Goal: Transaction & Acquisition: Purchase product/service

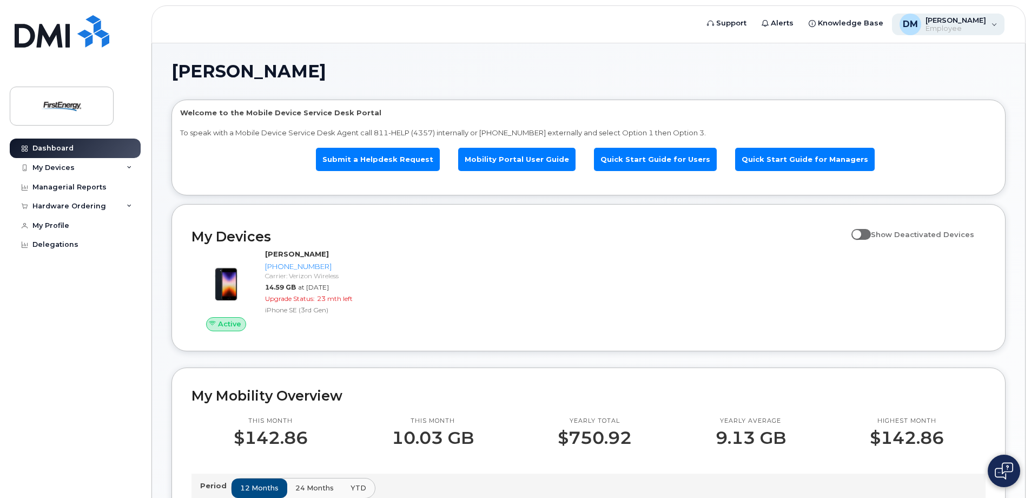
click at [986, 18] on span "[PERSON_NAME]" at bounding box center [956, 20] width 61 height 9
click at [524, 162] on link "Mobility Portal User Guide" at bounding box center [516, 159] width 117 height 23
click at [82, 203] on div "Hardware Ordering" at bounding box center [69, 206] width 74 height 9
click at [56, 243] on div "New Order" at bounding box center [57, 247] width 41 height 10
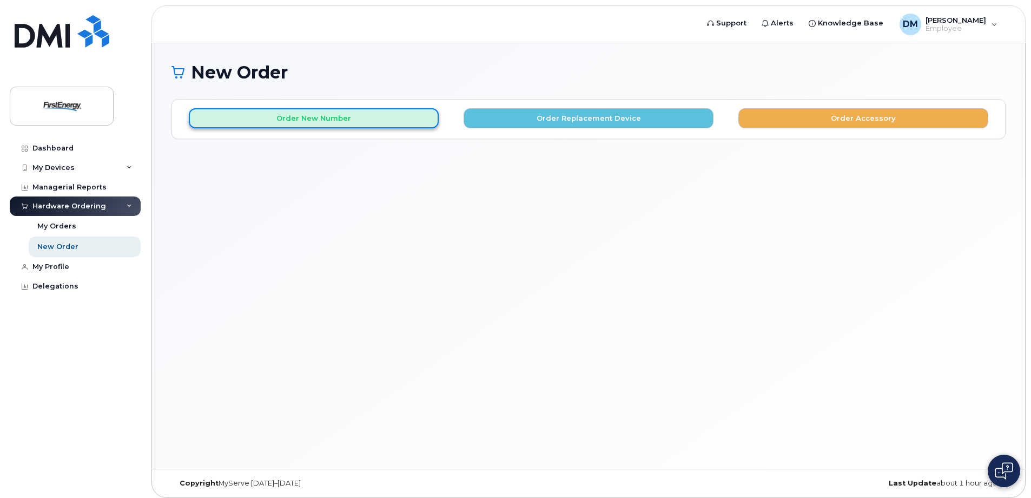
click at [306, 122] on button "Order New Number" at bounding box center [314, 118] width 250 height 20
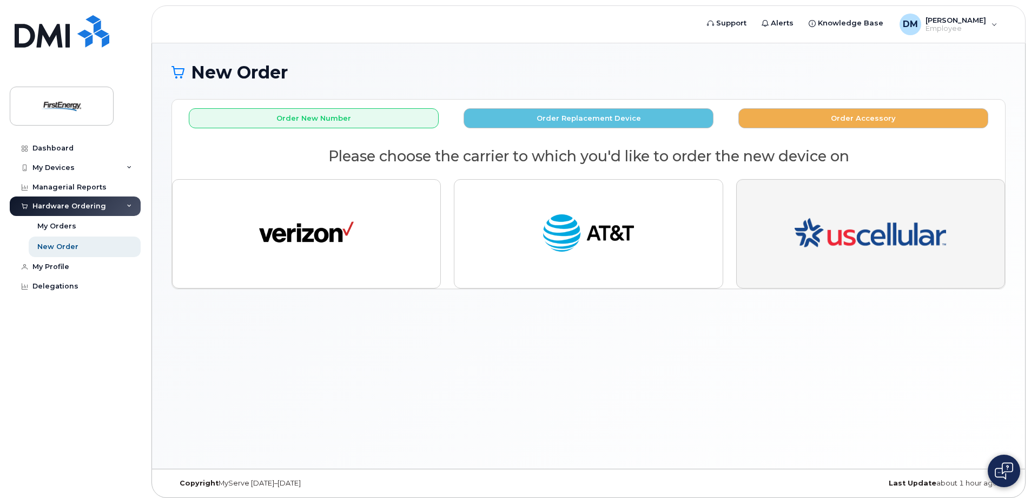
click at [783, 197] on button "button" at bounding box center [870, 233] width 269 height 109
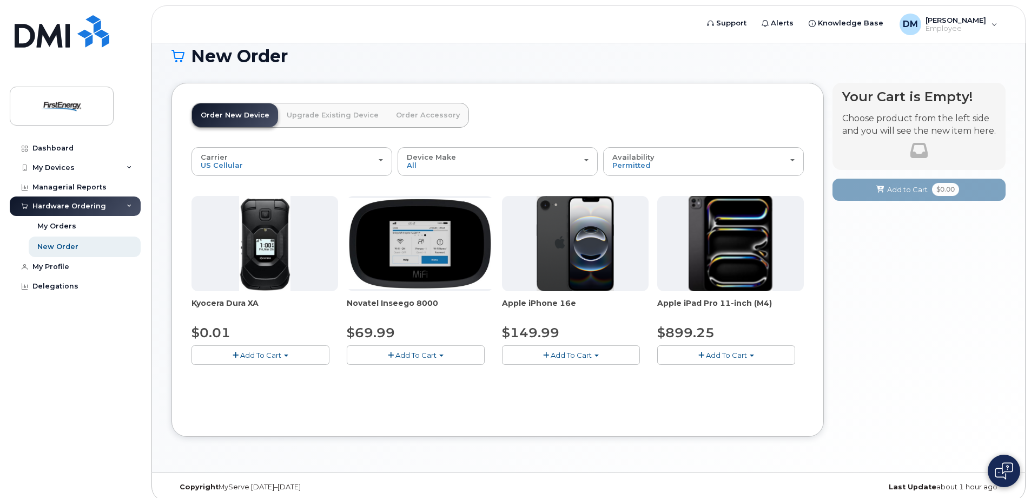
scroll to position [25, 0]
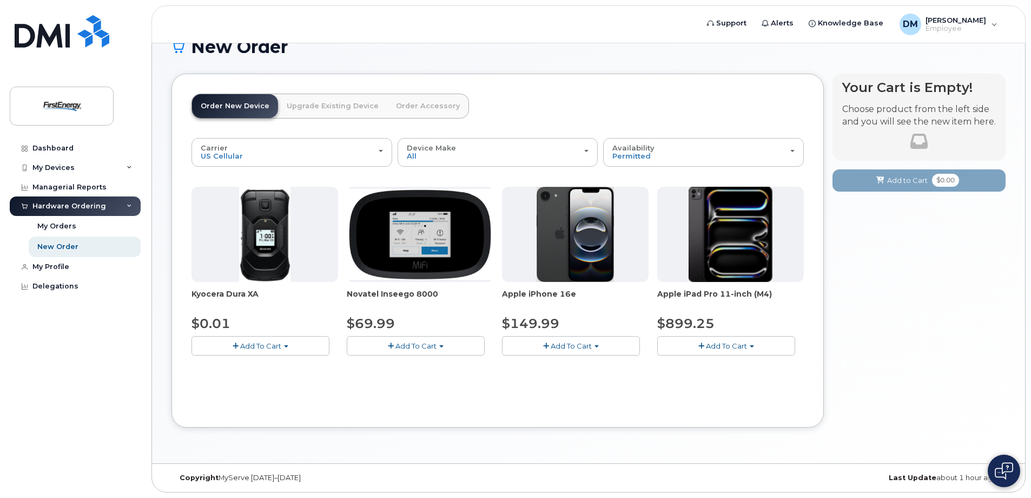
click at [565, 341] on span "Add To Cart" at bounding box center [571, 345] width 41 height 9
click at [604, 340] on button "Add To Cart" at bounding box center [571, 345] width 138 height 19
click at [595, 340] on button "Add To Cart" at bounding box center [571, 345] width 138 height 19
click at [558, 366] on link "$149.99 - 2 Year Activation" at bounding box center [564, 366] width 118 height 14
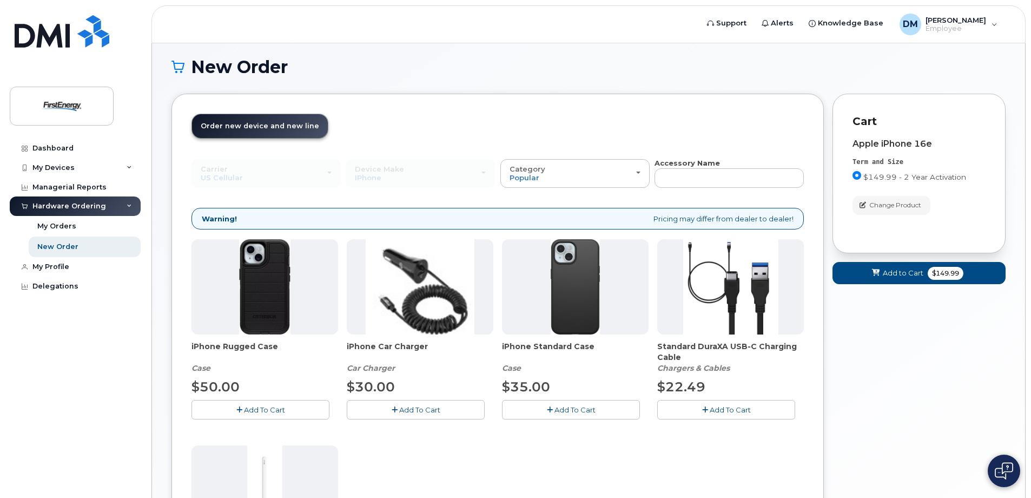
click at [442, 406] on button "Add To Cart" at bounding box center [416, 409] width 138 height 19
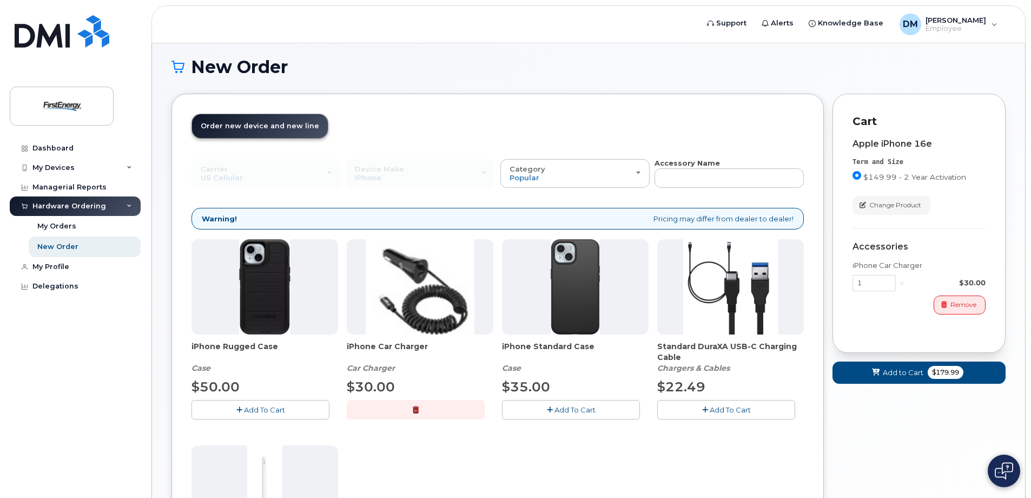
click at [583, 404] on button "Add To Cart" at bounding box center [571, 409] width 138 height 19
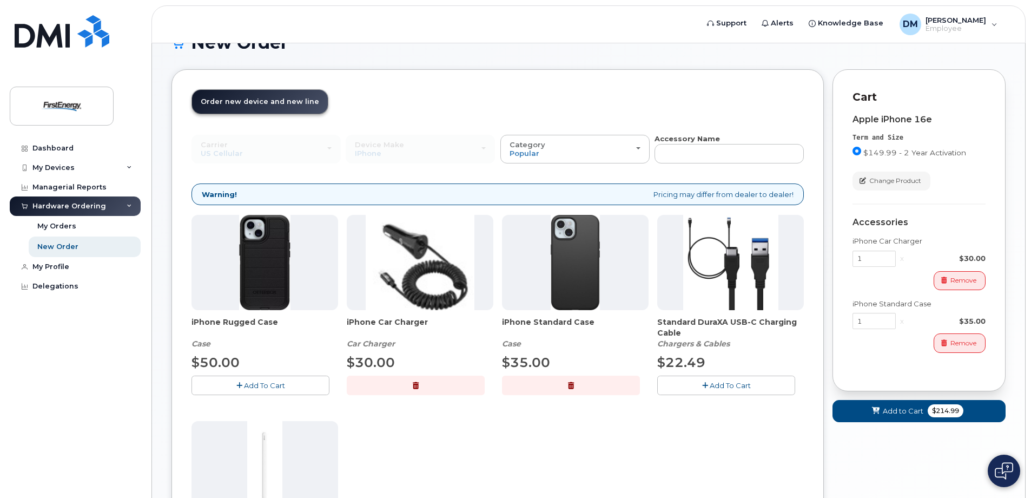
scroll to position [0, 0]
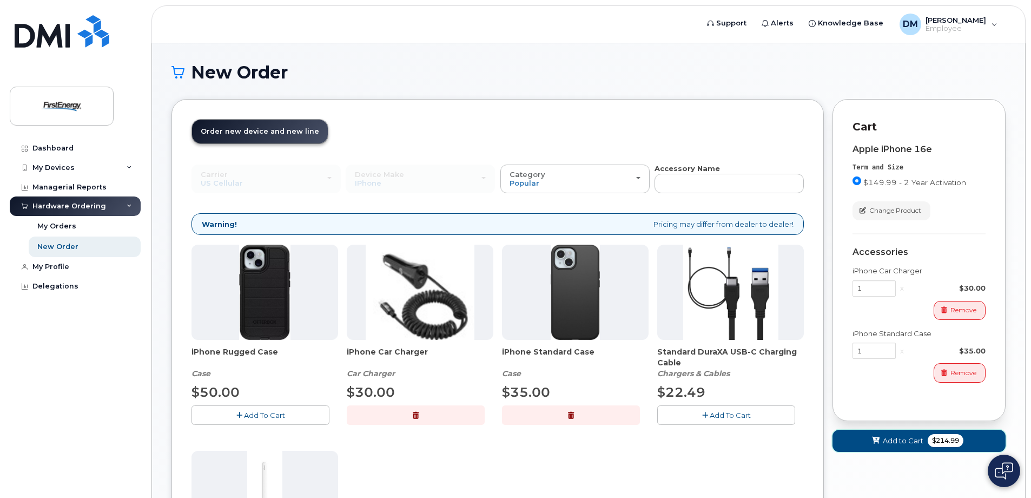
click at [910, 438] on span "Add to Cart" at bounding box center [903, 440] width 41 height 10
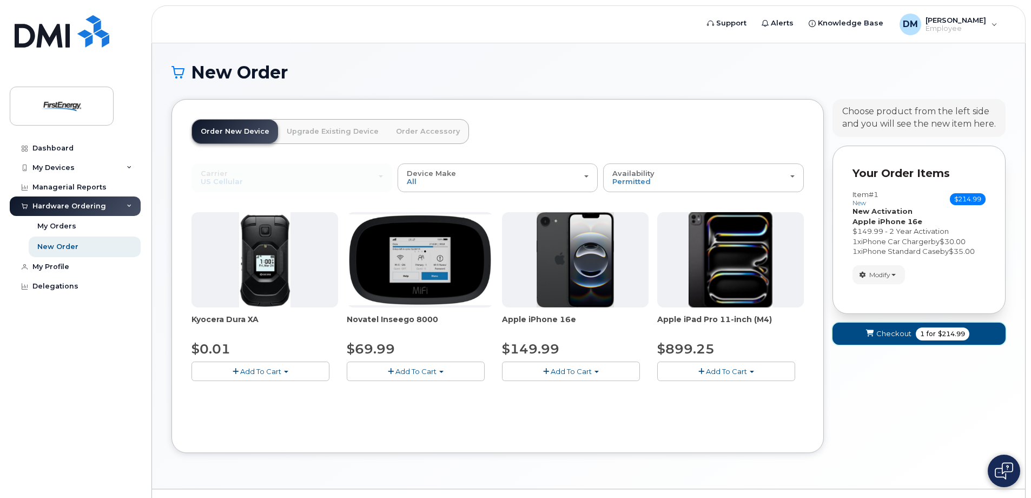
click at [891, 333] on span "Checkout" at bounding box center [893, 333] width 35 height 10
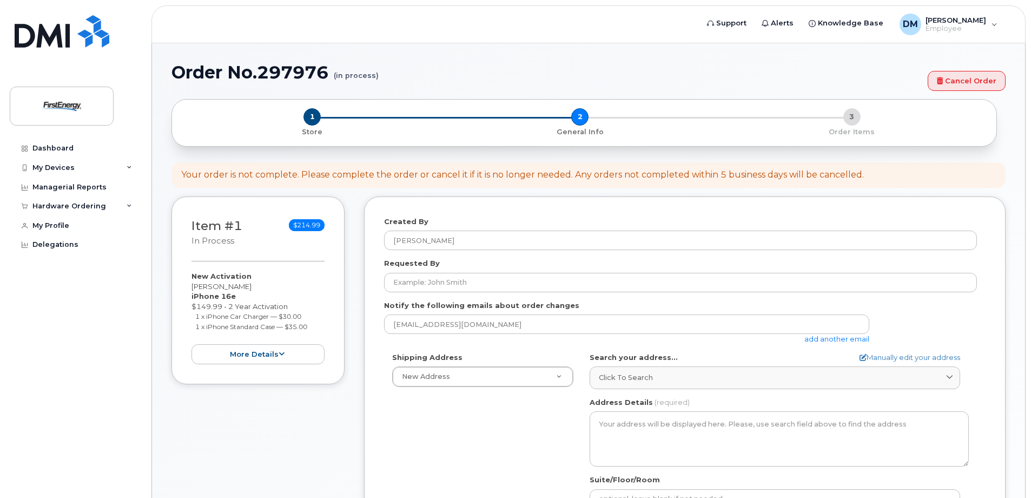
select select
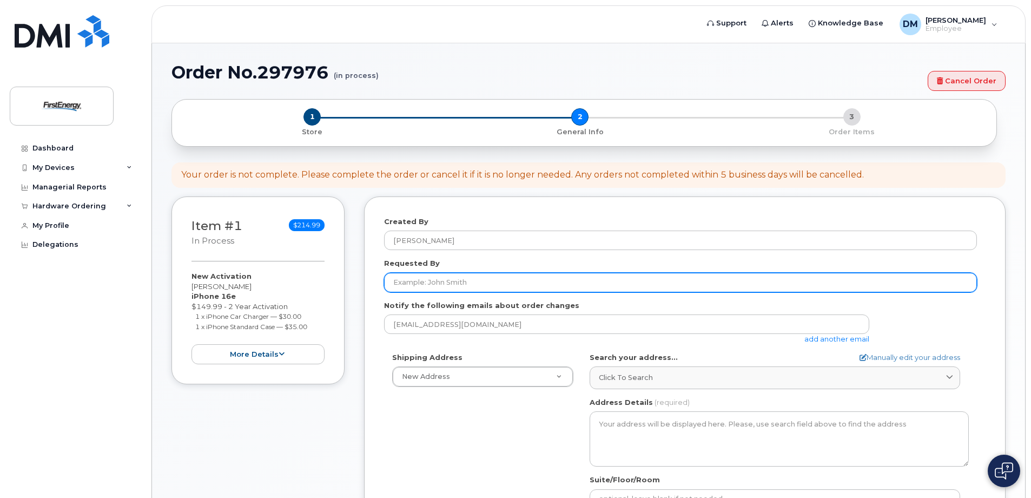
click at [494, 284] on input "Requested By" at bounding box center [680, 282] width 593 height 19
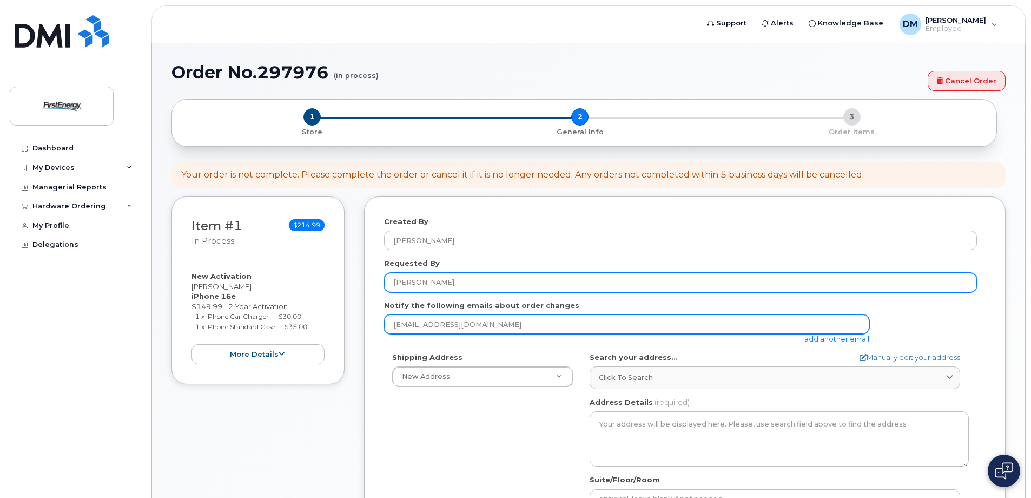
type input "[PERSON_NAME]"
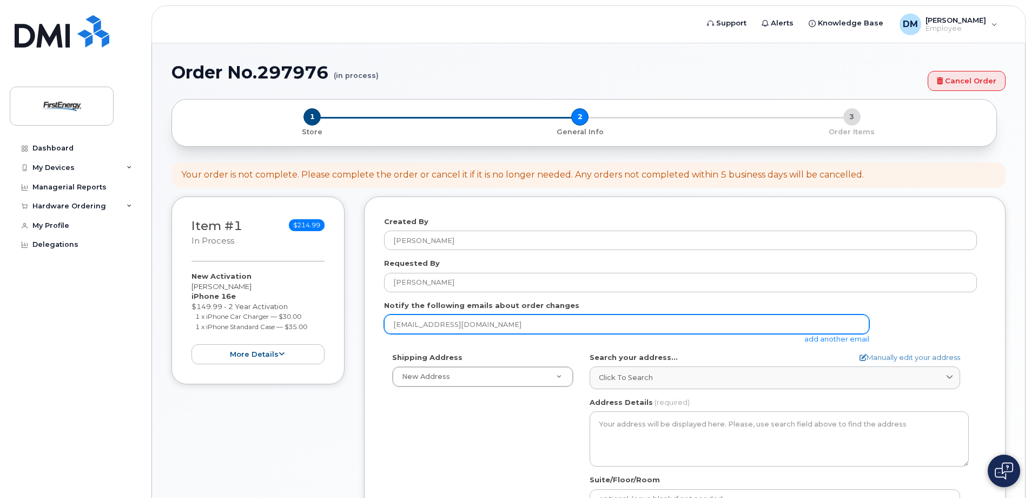
click at [499, 322] on input "[EMAIL_ADDRESS][DOMAIN_NAME]" at bounding box center [626, 323] width 485 height 19
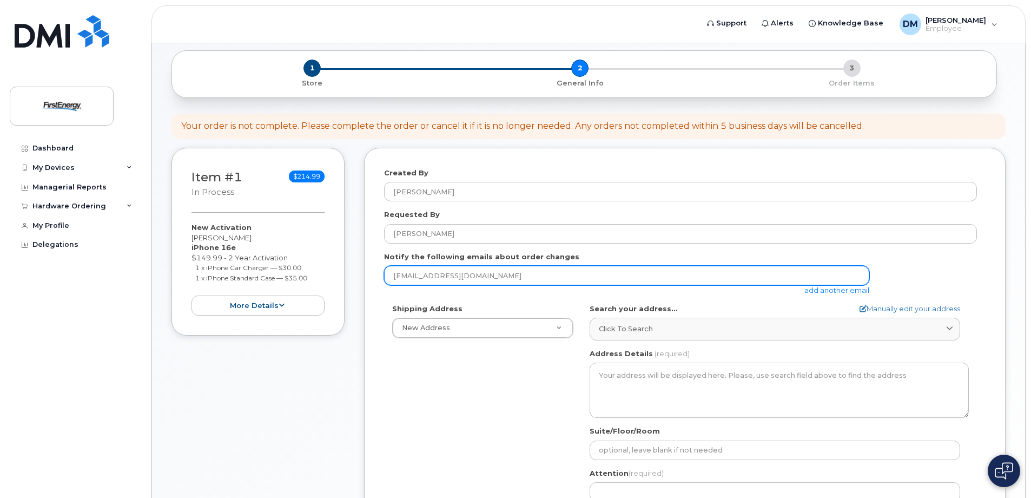
scroll to position [108, 0]
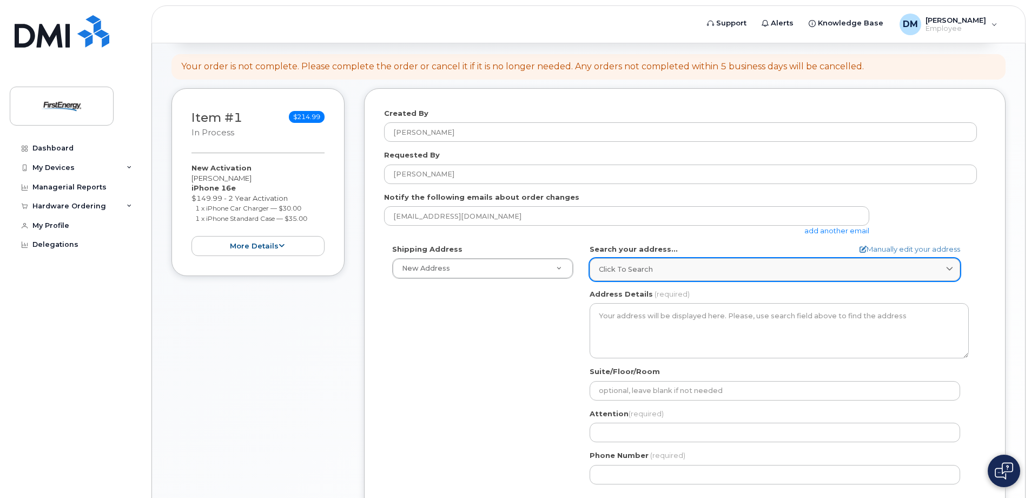
click at [661, 266] on div "Click to search" at bounding box center [775, 269] width 352 height 10
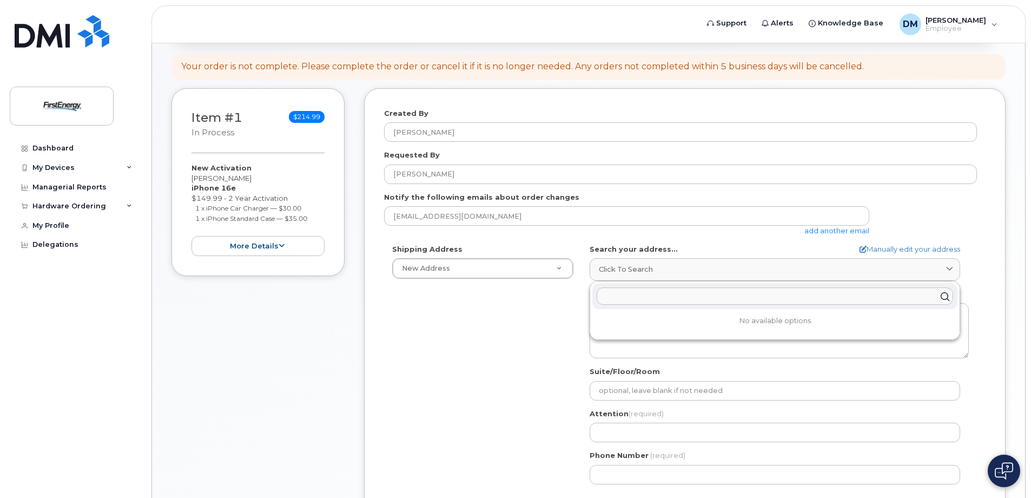
paste input "4711 Rock Run Road, West Union, WV 26456"
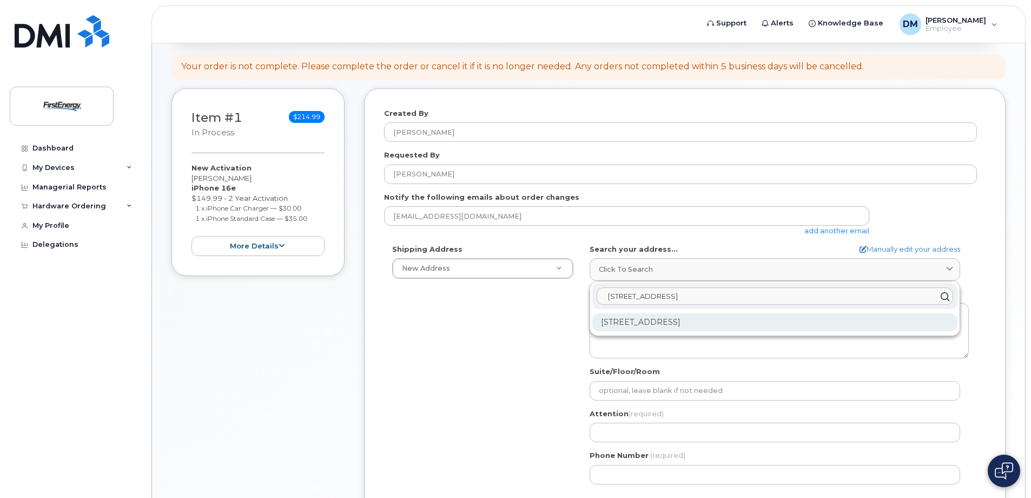
type input "4711 Rock Run Road, West Union, WV 26456"
click at [704, 323] on div "4711 Rock Run Rd West Union WV 26456-8536" at bounding box center [774, 322] width 365 height 18
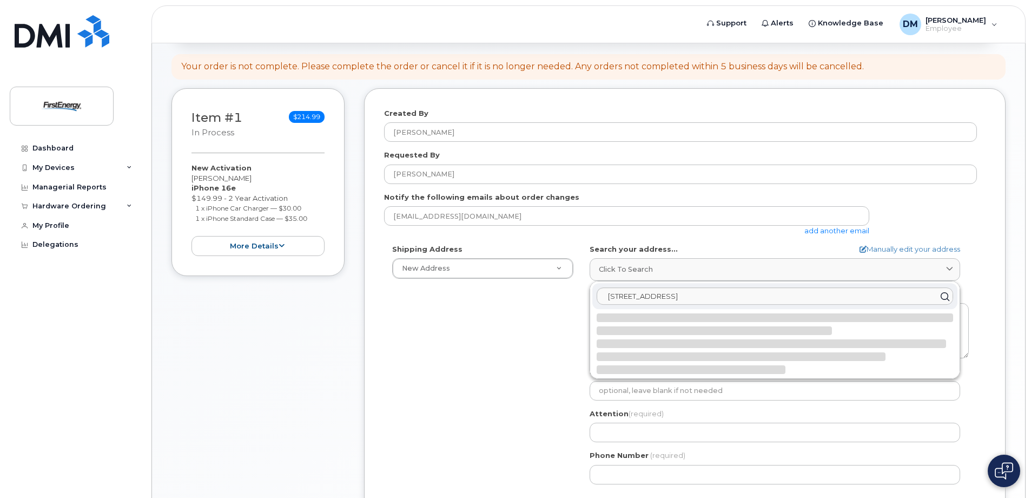
select select
type textarea "4711 Rock Run Rd WEST UNION WV 26456-8536 UNITED STATES"
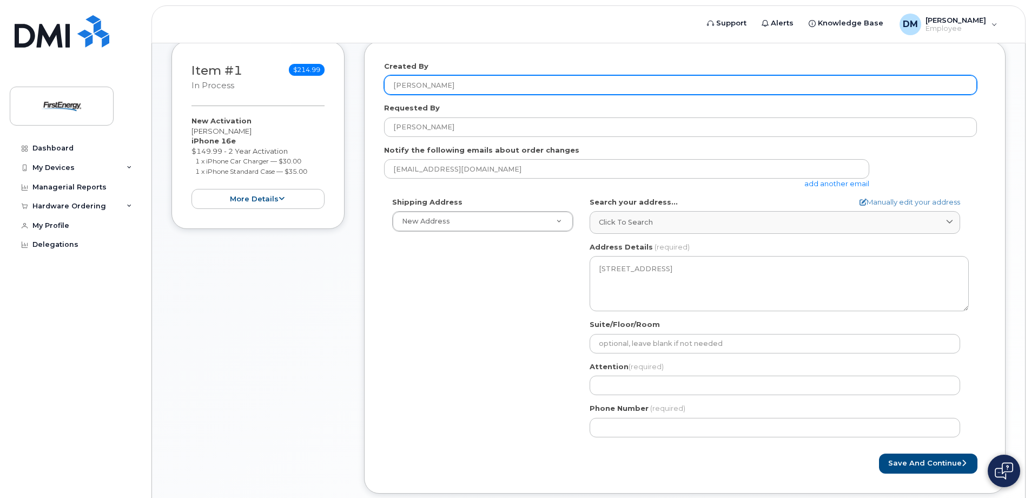
scroll to position [59, 0]
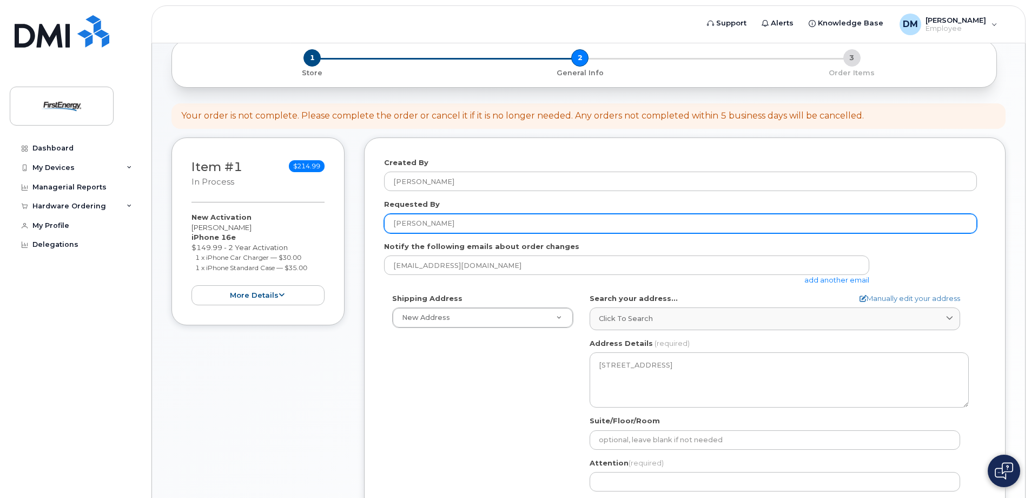
drag, startPoint x: 448, startPoint y: 222, endPoint x: 368, endPoint y: 222, distance: 79.5
click at [369, 222] on div "Created By Devin Miller Requested By James Stover Notify the following emails a…" at bounding box center [685, 363] width 642 height 452
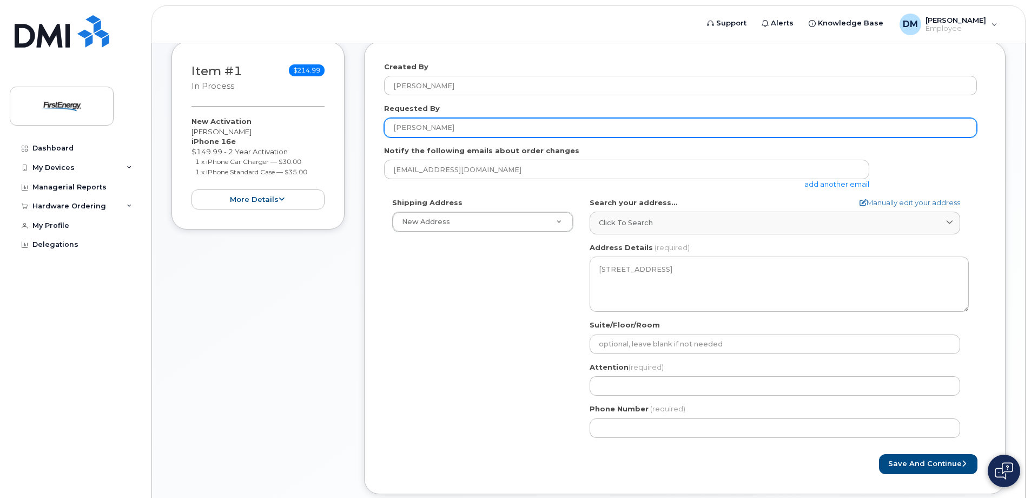
scroll to position [221, 0]
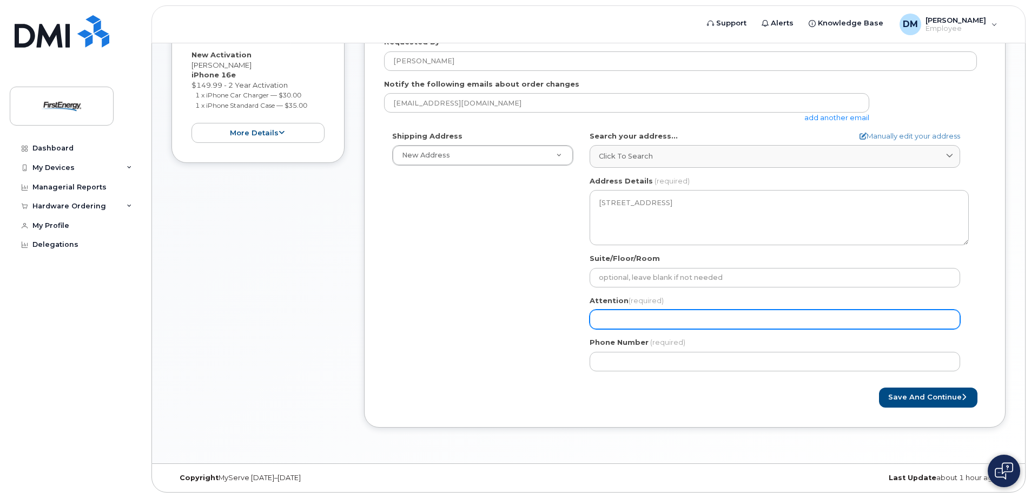
click at [637, 320] on input "Attention (required)" at bounding box center [775, 318] width 371 height 19
paste input "James Stover"
select select
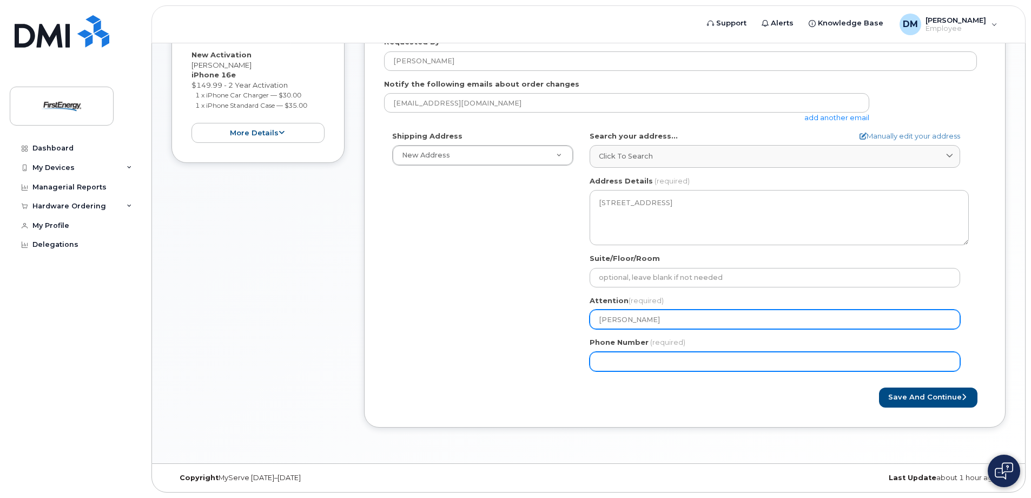
type input "James Stover"
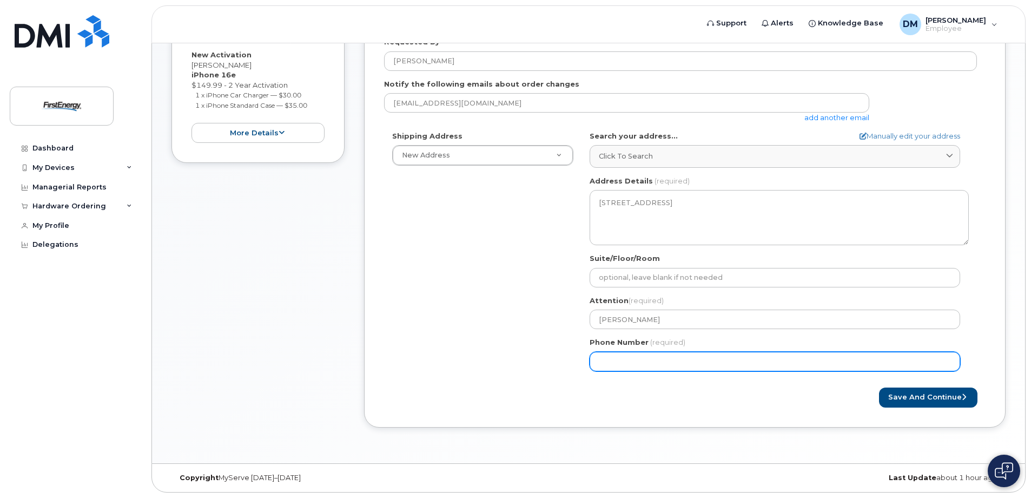
click at [635, 363] on input "Phone Number" at bounding box center [775, 361] width 371 height 19
click at [617, 363] on input "Phone Number" at bounding box center [775, 361] width 371 height 19
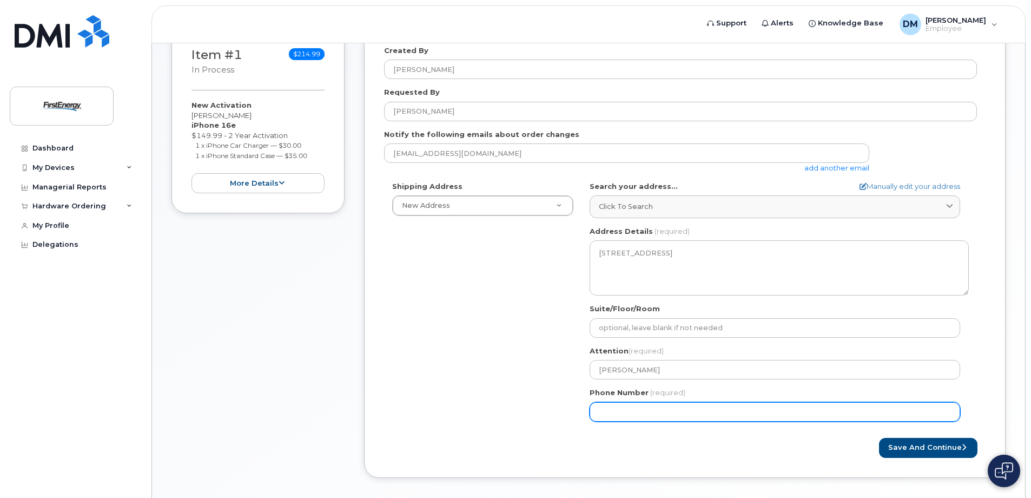
scroll to position [108, 0]
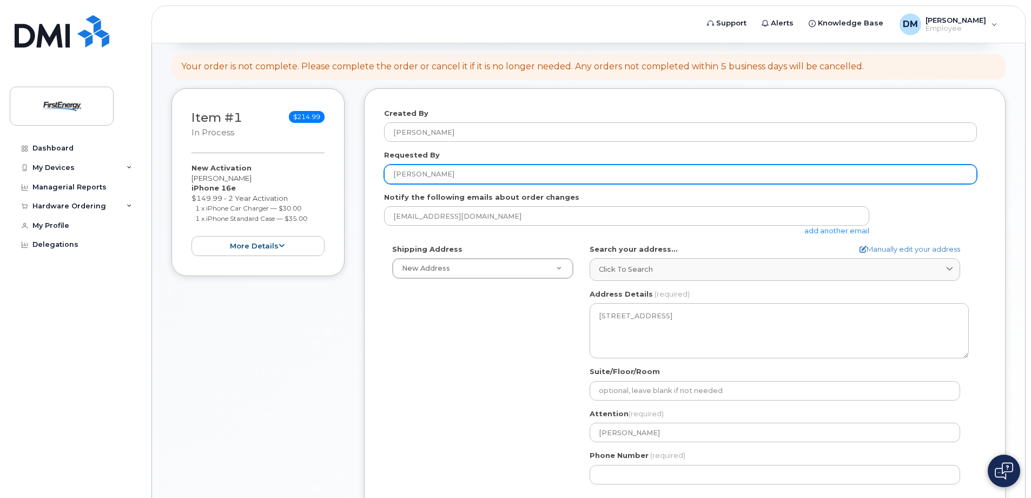
drag, startPoint x: 303, startPoint y: 134, endPoint x: 275, endPoint y: 121, distance: 31.0
click at [275, 121] on div "Item #1 in process $214.99 New Activation Devin J Miller iPhone 16e $149.99 - 2…" at bounding box center [588, 322] width 834 height 468
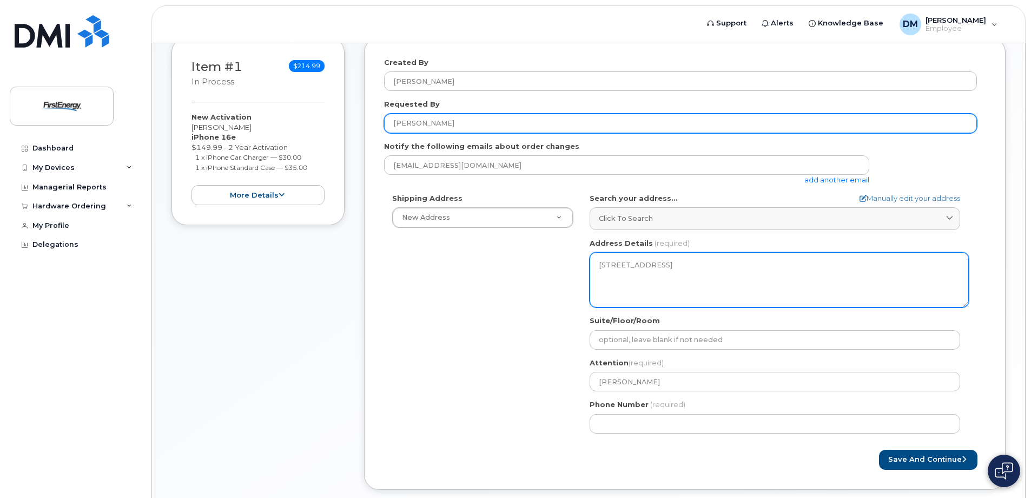
scroll to position [221, 0]
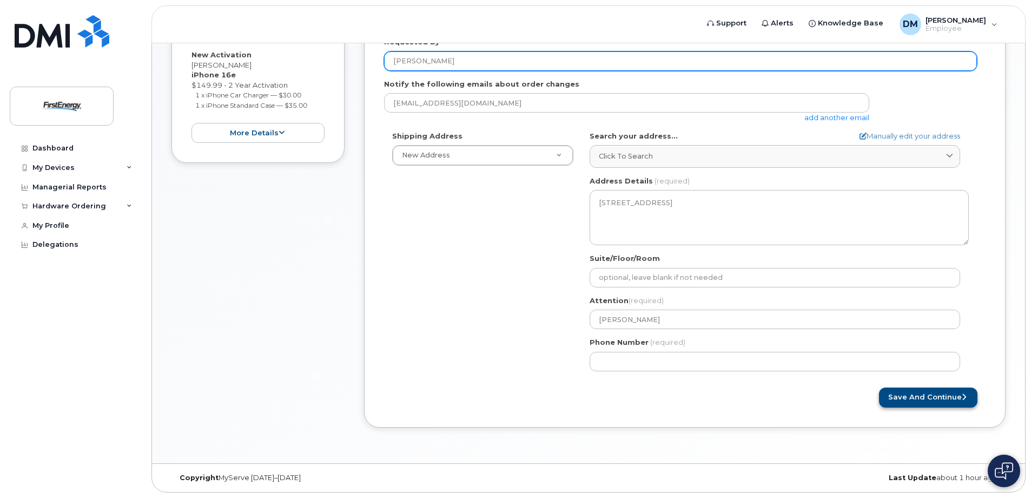
type input "[PERSON_NAME]"
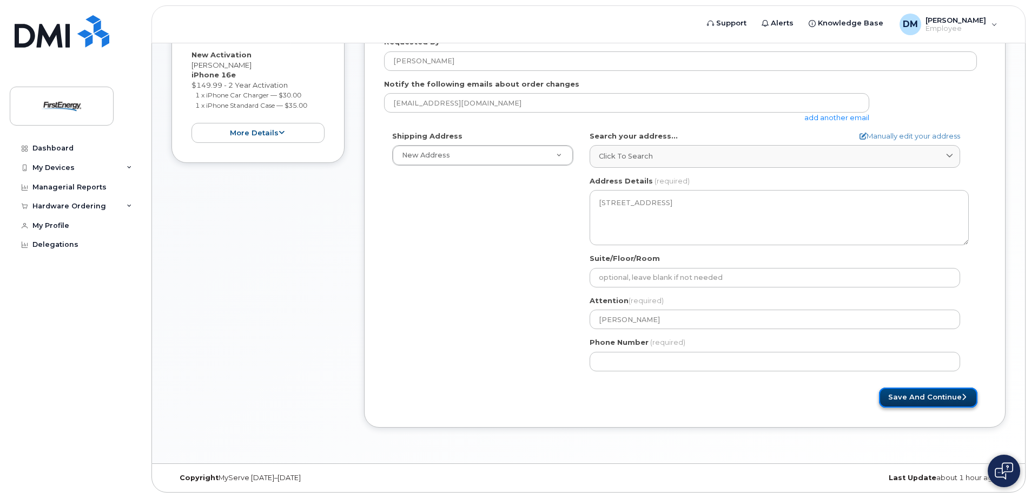
click at [900, 397] on button "Save and Continue" at bounding box center [928, 397] width 98 height 20
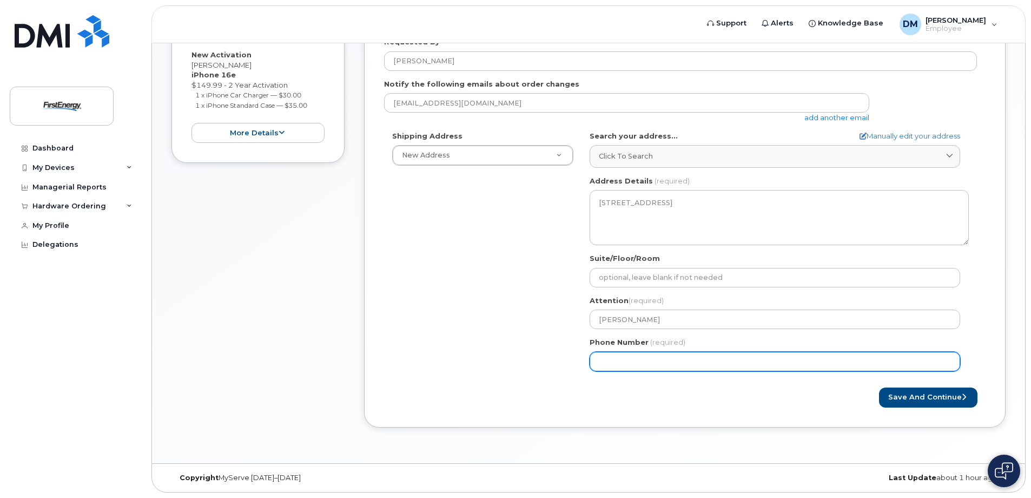
click at [622, 360] on input "Phone Number" at bounding box center [775, 361] width 371 height 19
click at [601, 361] on input "Phone Number" at bounding box center [775, 361] width 371 height 19
click at [616, 359] on input "Phone Number" at bounding box center [775, 361] width 371 height 19
click at [631, 360] on input "Phone Number" at bounding box center [775, 361] width 371 height 19
select select
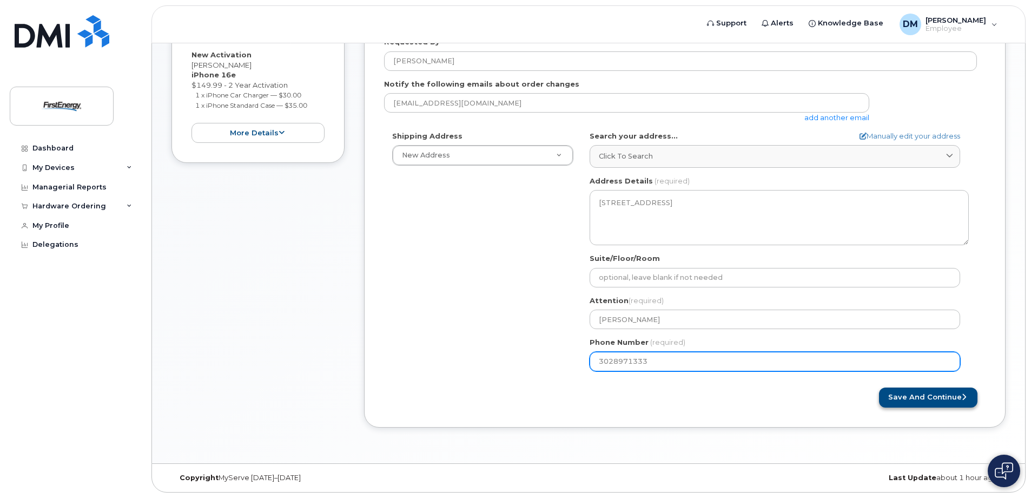
type input "3028971333"
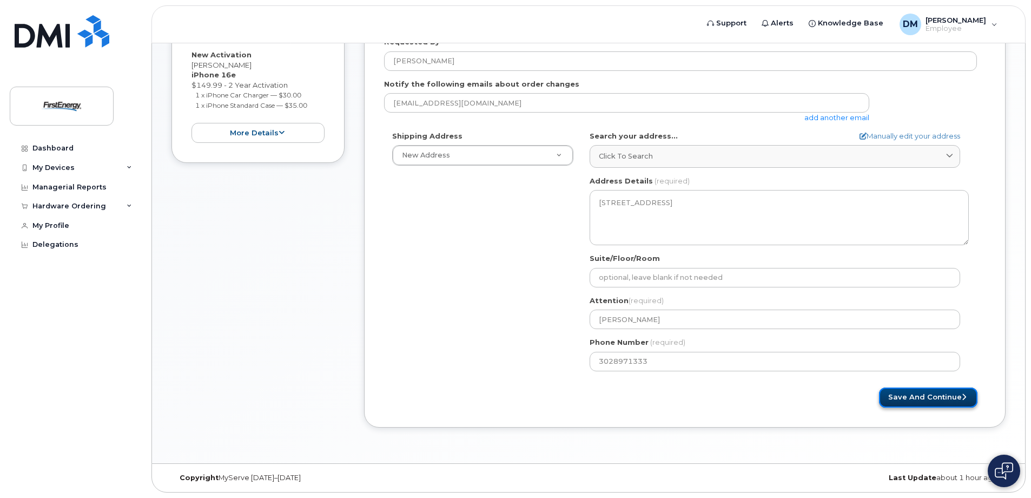
click at [951, 397] on button "Save and Continue" at bounding box center [928, 397] width 98 height 20
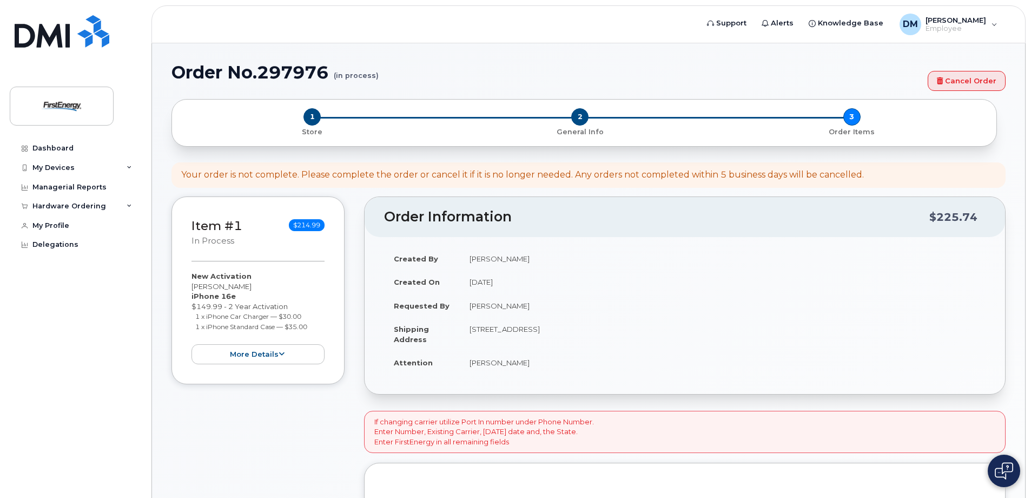
scroll to position [216, 0]
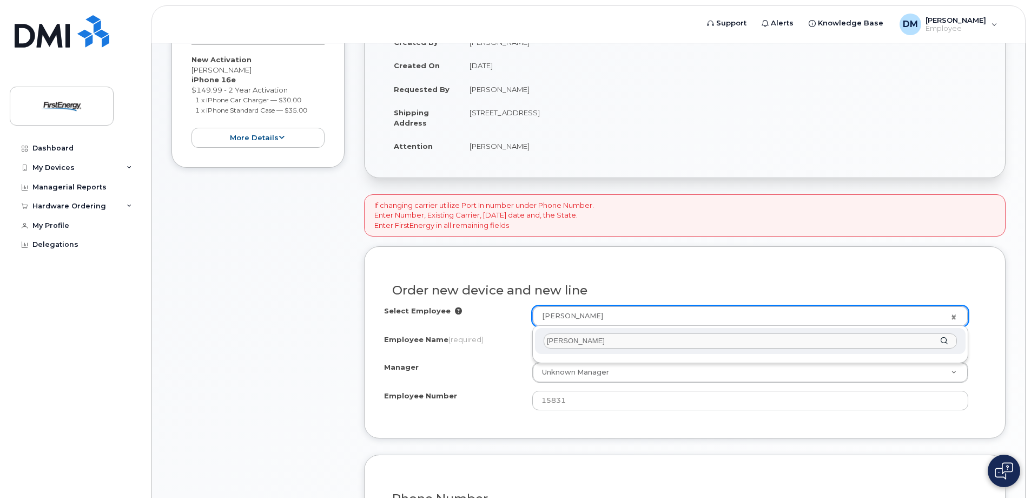
drag, startPoint x: 596, startPoint y: 340, endPoint x: 432, endPoint y: 334, distance: 164.0
click at [432, 334] on body "Support Alerts Knowledge Base DM Devin Miller Employee English Français Sign ou…" at bounding box center [515, 388] width 1031 height 1209
type input "j"
click at [598, 344] on input "text" at bounding box center [750, 341] width 413 height 16
type input "1021846"
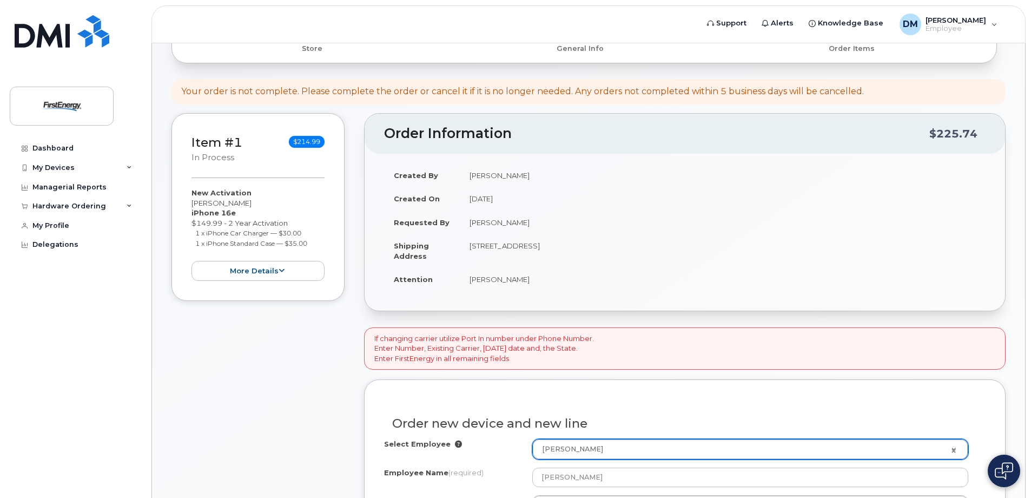
scroll to position [0, 0]
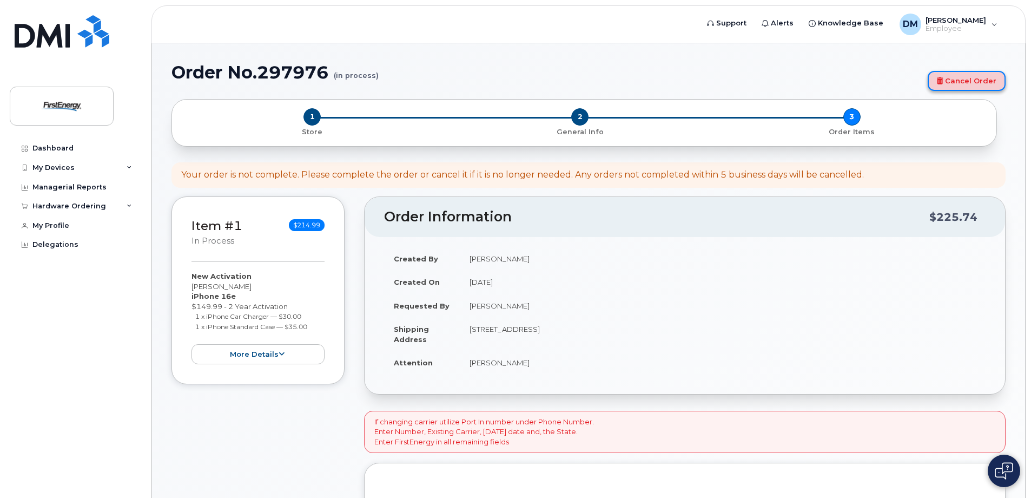
click at [980, 87] on link "Cancel Order" at bounding box center [967, 81] width 78 height 20
